Goal: Navigation & Orientation: Find specific page/section

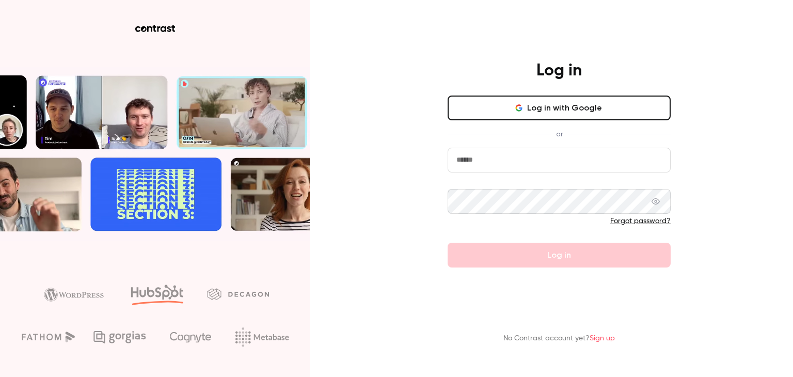
click at [563, 160] on input "email" at bounding box center [558, 160] width 223 height 25
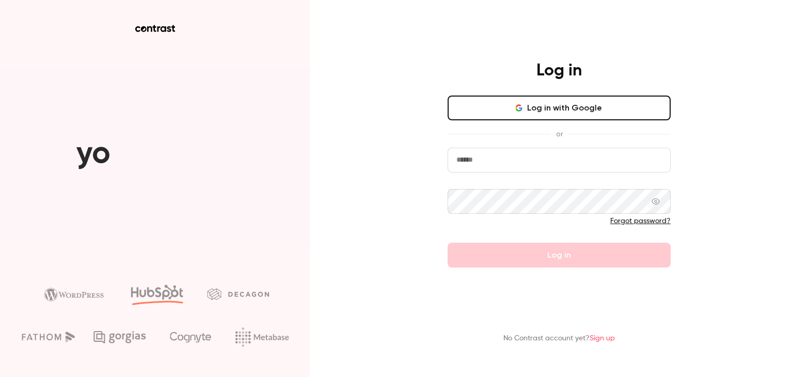
type input "**********"
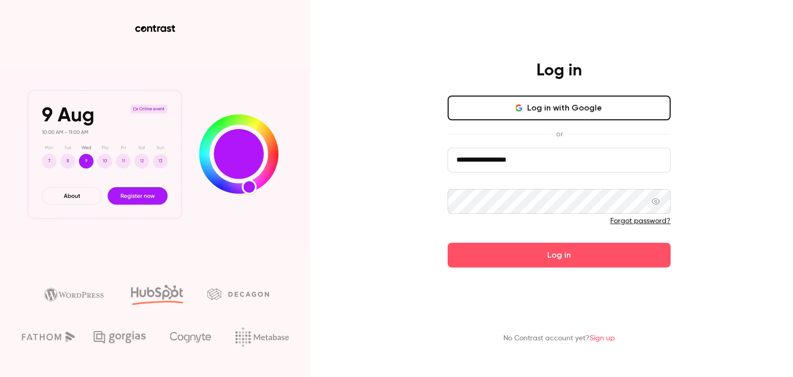
click at [447, 243] on button "Log in" at bounding box center [558, 255] width 223 height 25
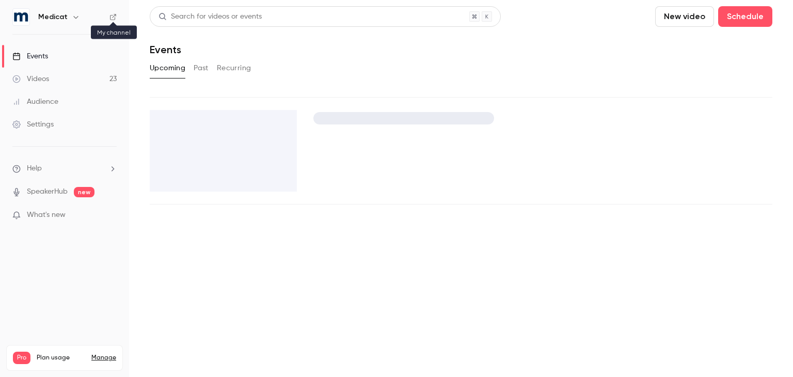
click at [113, 14] on icon at bounding box center [112, 16] width 7 height 7
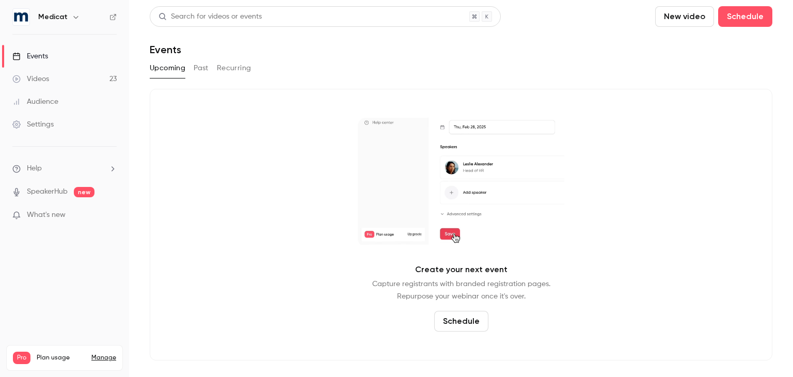
click at [61, 166] on li "Help" at bounding box center [64, 168] width 104 height 11
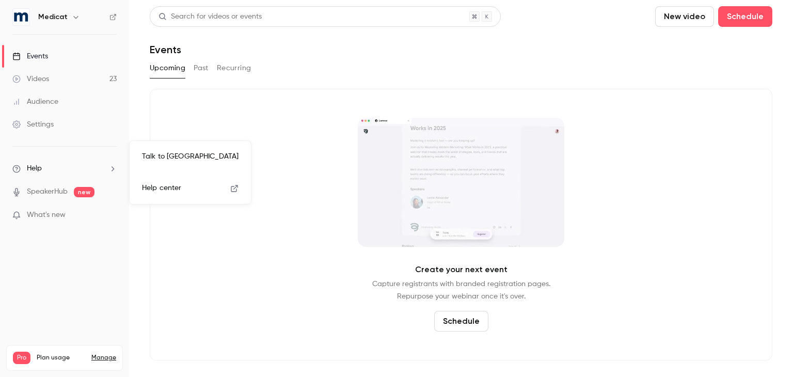
click at [54, 217] on div at bounding box center [396, 188] width 793 height 377
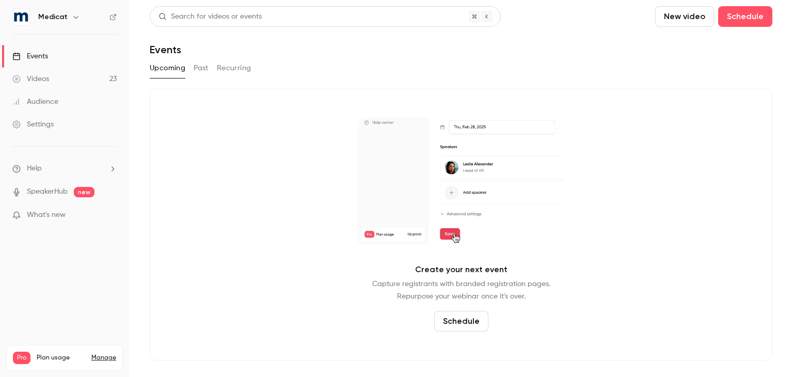
click at [54, 217] on span "What's new" at bounding box center [46, 215] width 39 height 11
